Goal: Entertainment & Leisure: Consume media (video, audio)

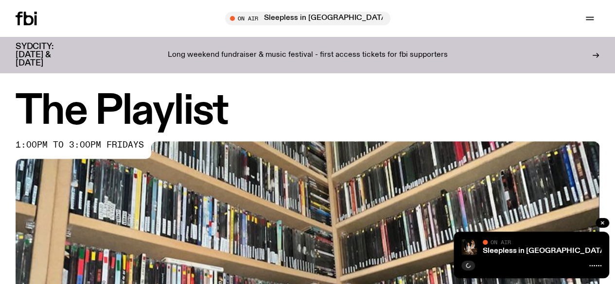
drag, startPoint x: 378, startPoint y: 178, endPoint x: 344, endPoint y: 62, distance: 121.5
drag, startPoint x: 344, startPoint y: 62, endPoint x: 404, endPoint y: 15, distance: 76.5
click at [404, 15] on div "On Air Sleepless in Sydney Tune in live Support Us" at bounding box center [497, 19] width 206 height 14
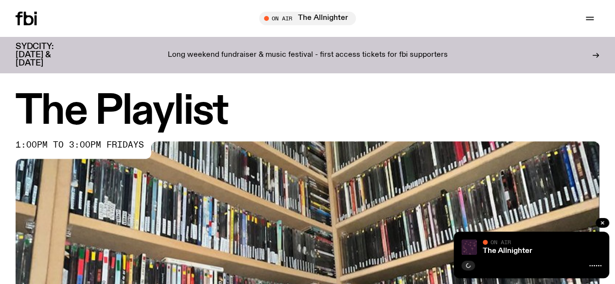
click at [0, 0] on span "Tune in live" at bounding box center [0, 0] width 0 height 0
click at [475, 263] on div at bounding box center [531, 265] width 140 height 12
click at [471, 266] on button "button" at bounding box center [468, 266] width 14 height 10
click at [470, 264] on button "button" at bounding box center [468, 266] width 14 height 10
